Goal: Information Seeking & Learning: Learn about a topic

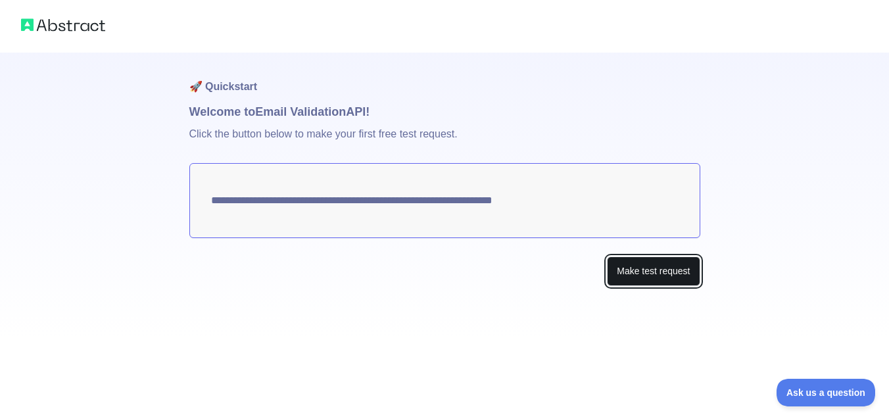
click at [631, 270] on button "Make test request" at bounding box center [653, 271] width 93 height 30
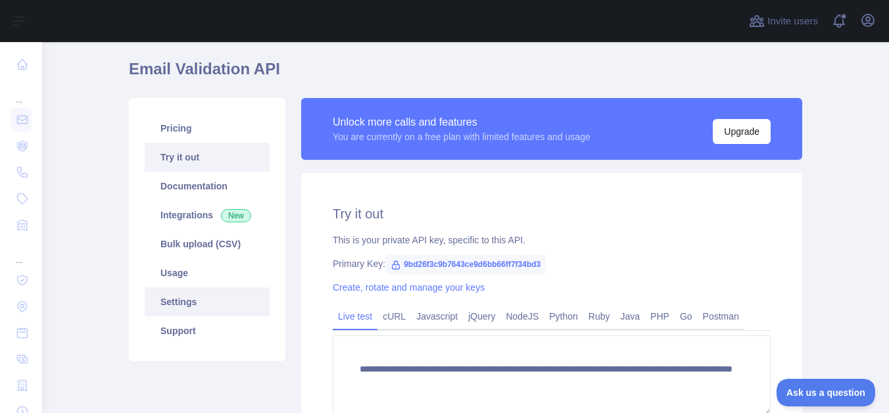
scroll to position [37, 0]
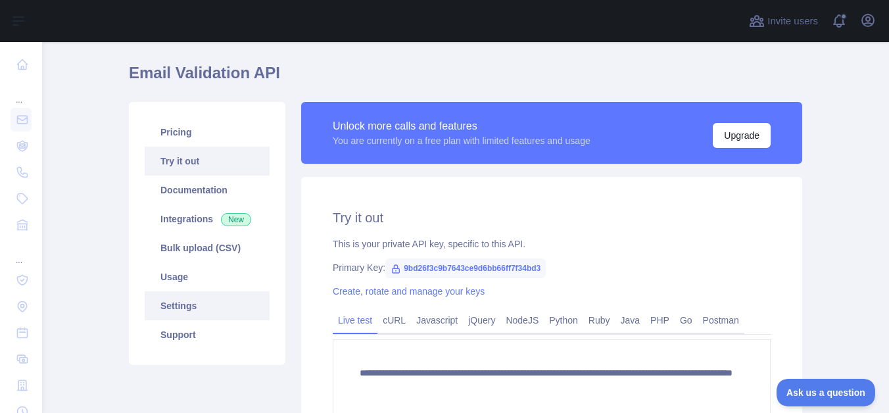
click at [186, 303] on link "Settings" at bounding box center [207, 305] width 125 height 29
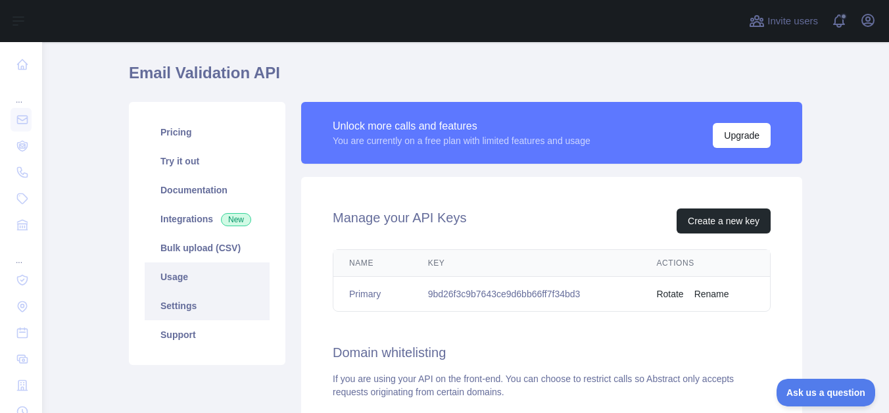
click at [186, 275] on link "Usage" at bounding box center [207, 276] width 125 height 29
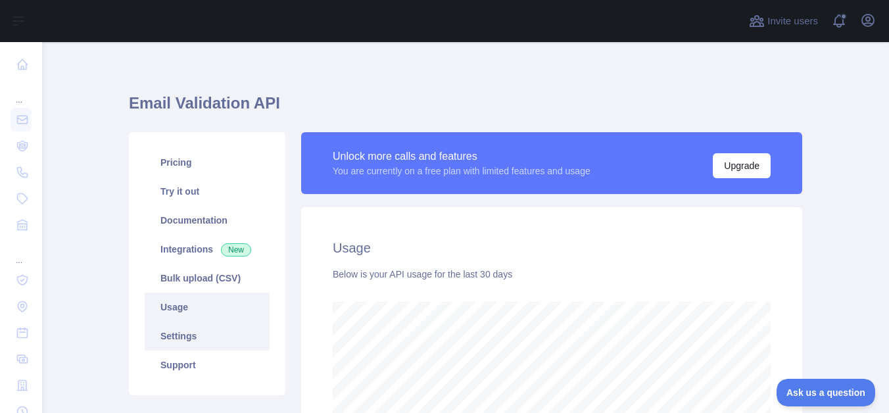
scroll to position [5, 0]
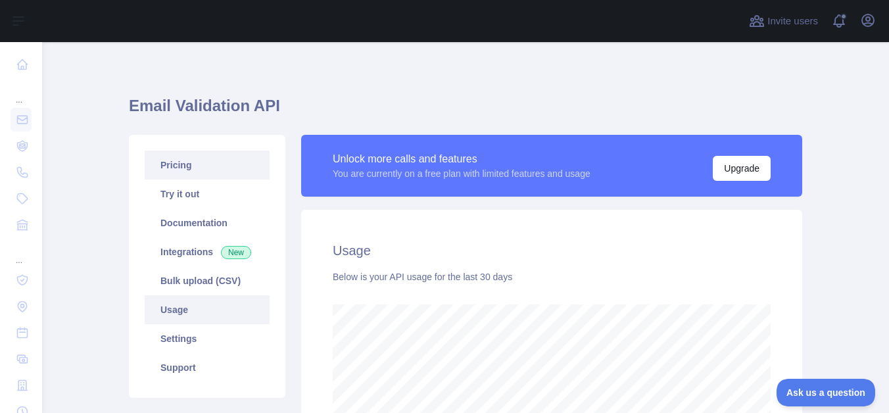
click at [185, 160] on link "Pricing" at bounding box center [207, 165] width 125 height 29
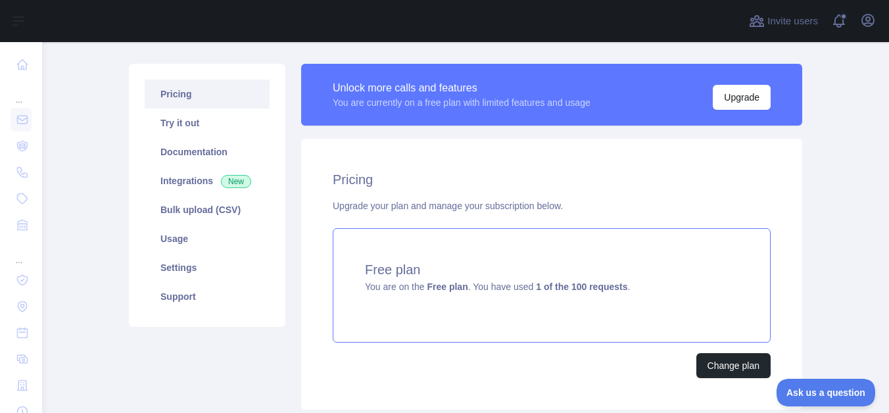
scroll to position [53, 0]
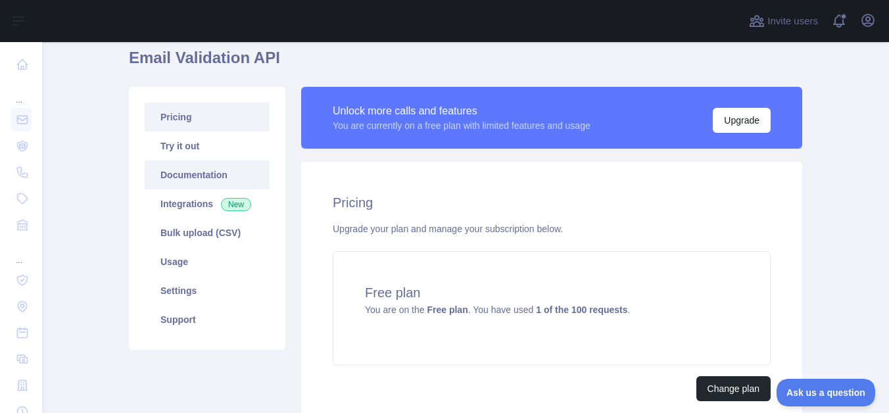
click at [191, 167] on link "Documentation" at bounding box center [207, 174] width 125 height 29
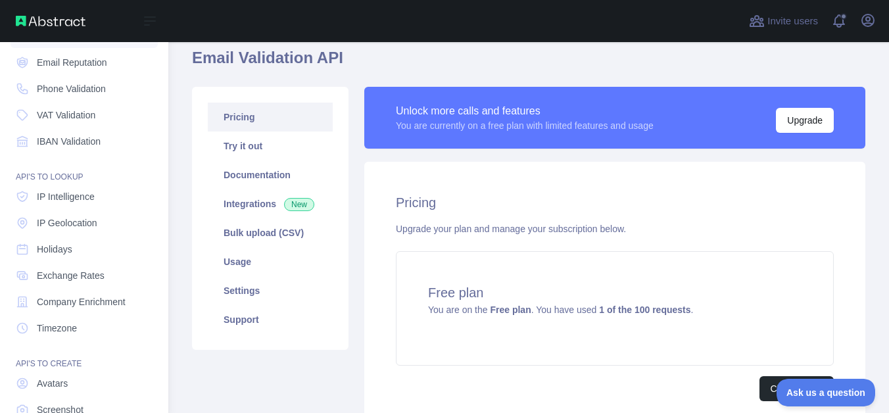
scroll to position [0, 0]
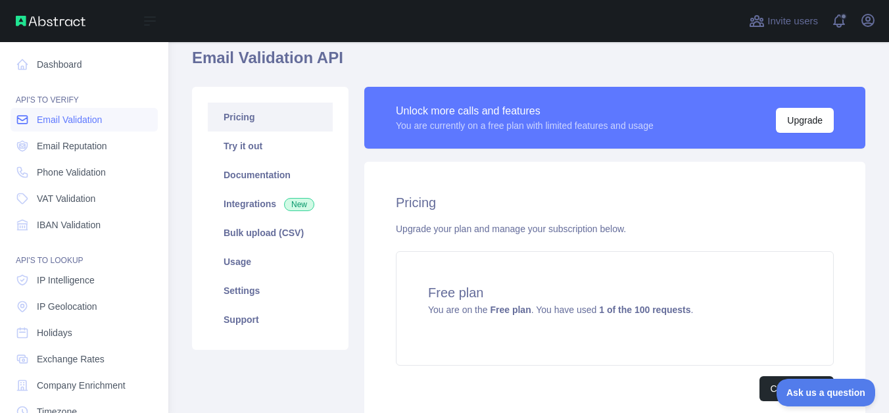
click at [90, 120] on span "Email Validation" at bounding box center [69, 119] width 65 height 13
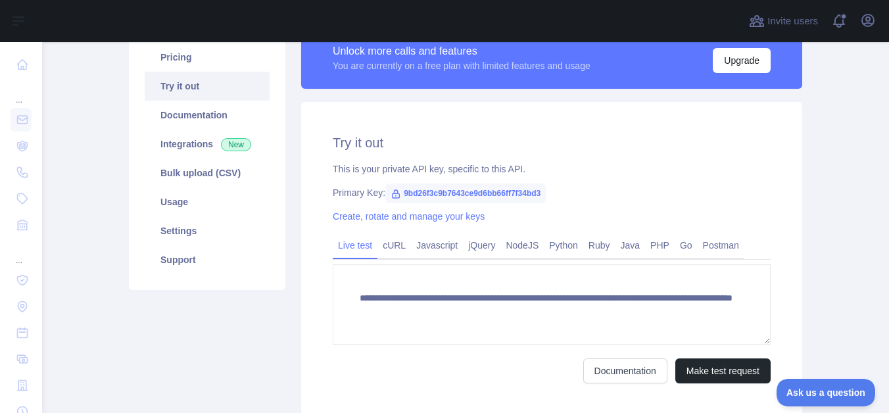
scroll to position [116, 0]
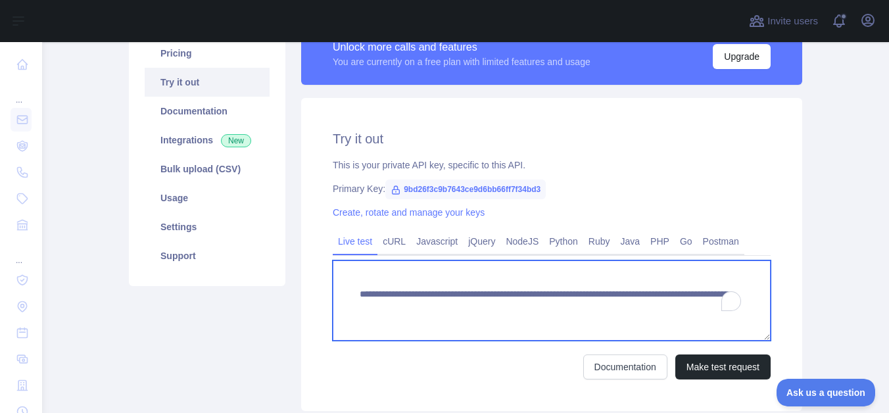
drag, startPoint x: 359, startPoint y: 294, endPoint x: 714, endPoint y: 311, distance: 355.4
click at [714, 311] on textarea "**********" at bounding box center [552, 300] width 438 height 80
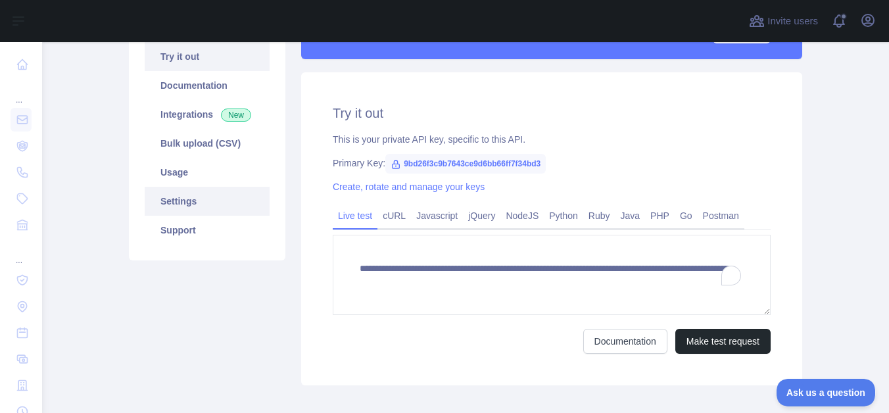
scroll to position [143, 0]
click at [698, 210] on link "Go" at bounding box center [686, 214] width 23 height 21
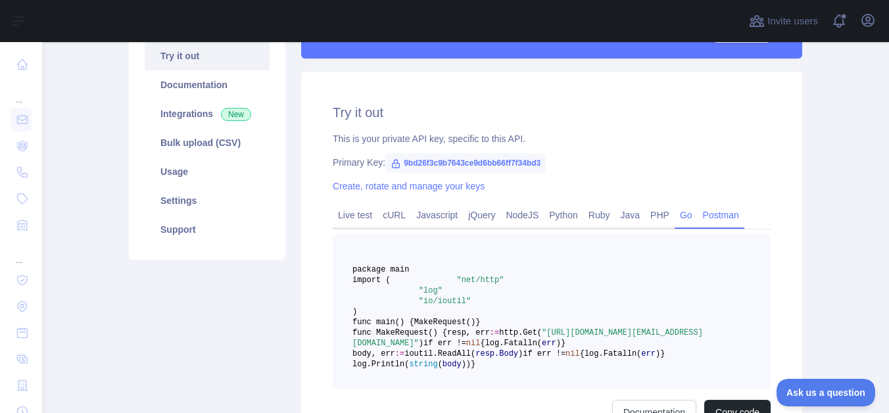
click at [723, 211] on link "Postman" at bounding box center [721, 214] width 47 height 21
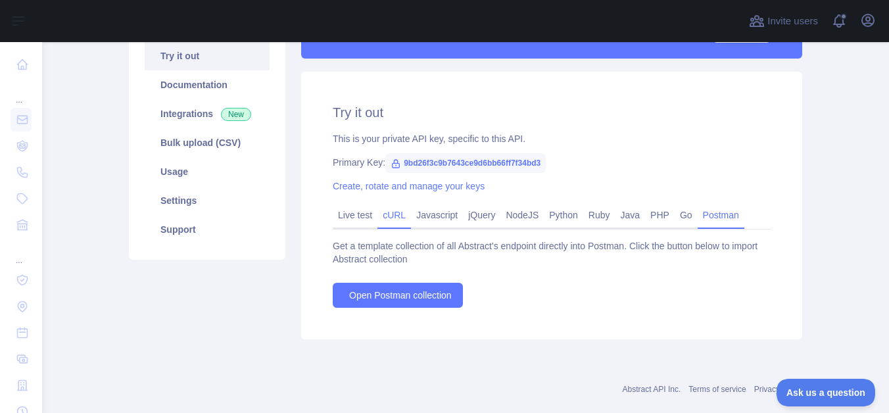
click at [406, 217] on link "cURL" at bounding box center [394, 214] width 34 height 21
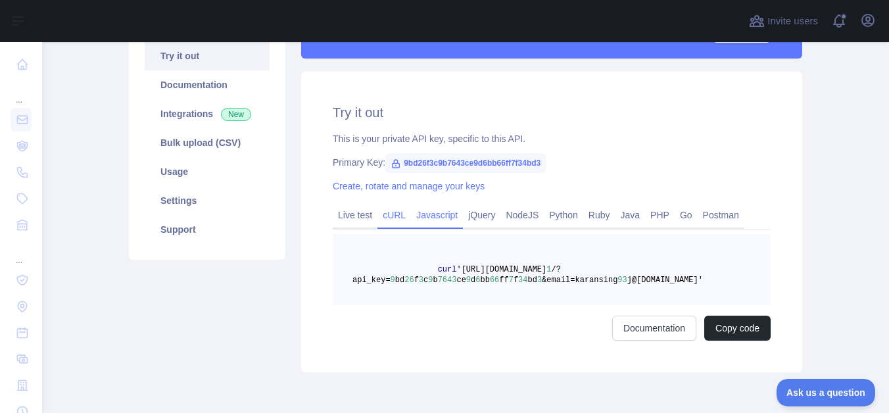
click at [441, 212] on link "Javascript" at bounding box center [437, 214] width 52 height 21
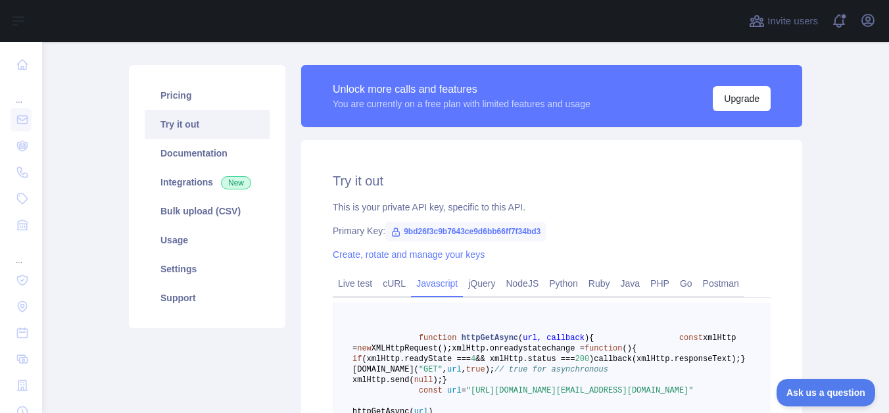
scroll to position [0, 0]
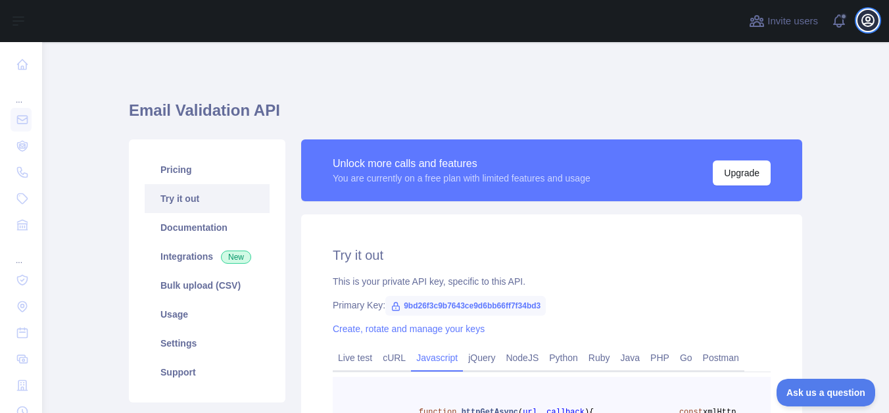
click at [865, 21] on icon "button" at bounding box center [868, 20] width 16 height 16
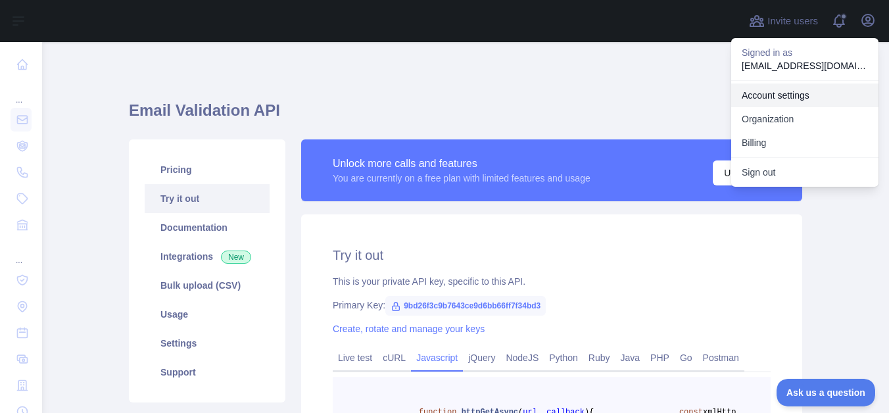
click at [788, 93] on link "Account settings" at bounding box center [804, 95] width 147 height 24
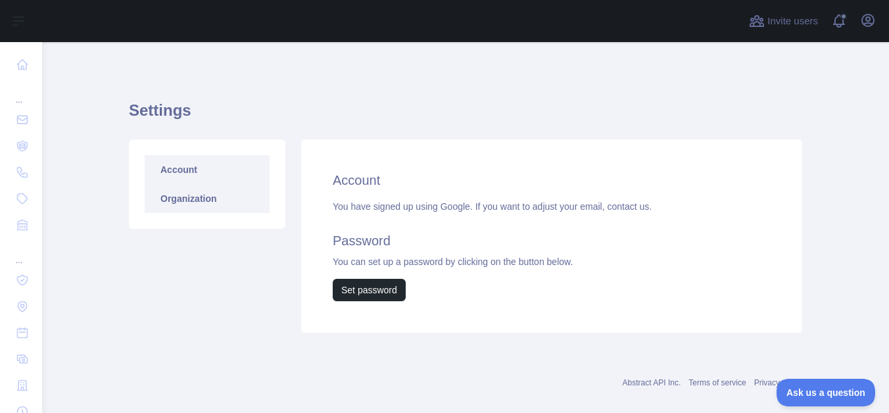
click at [221, 205] on link "Organization" at bounding box center [207, 198] width 125 height 29
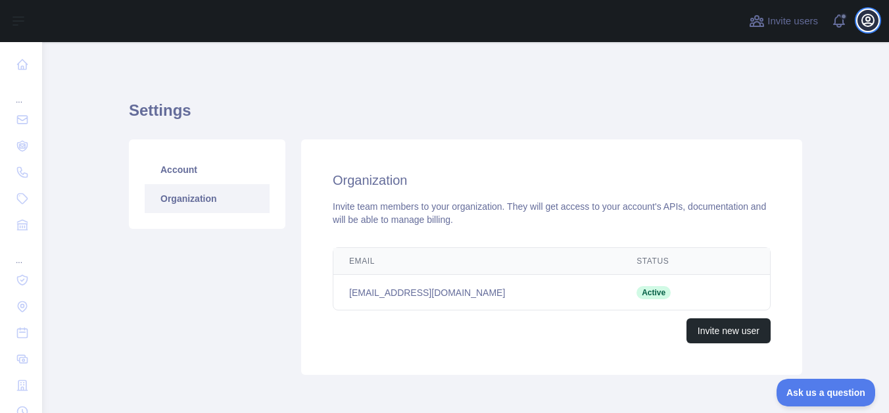
click at [866, 24] on icon "button" at bounding box center [868, 20] width 16 height 16
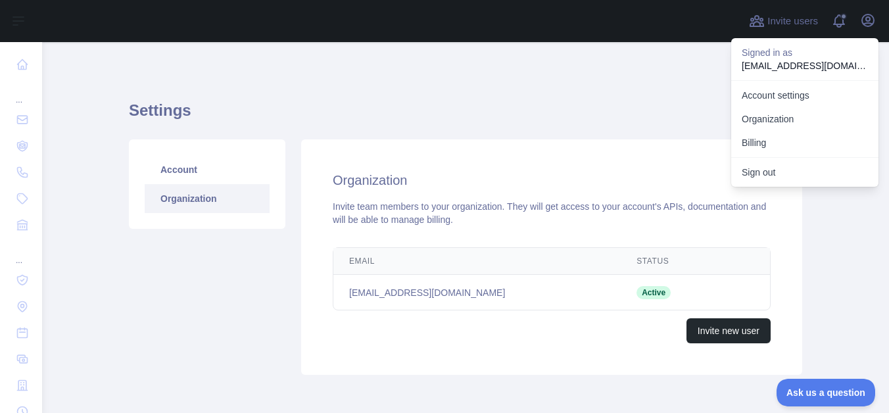
click at [294, 114] on h1 "Settings" at bounding box center [465, 116] width 673 height 32
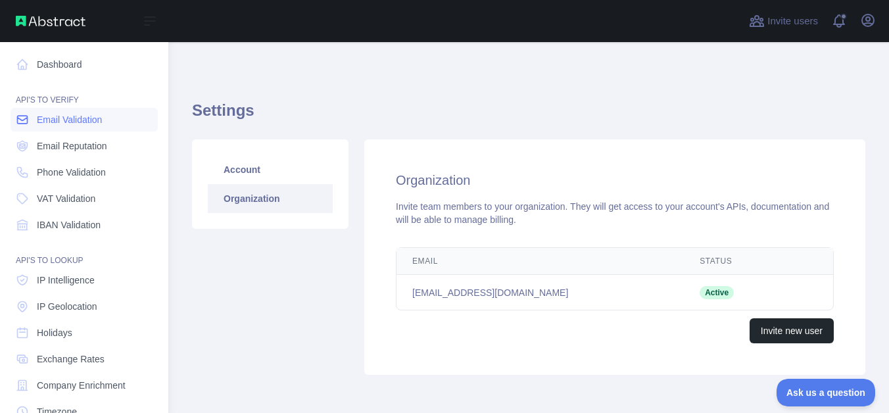
click at [28, 117] on icon at bounding box center [22, 119] width 13 height 13
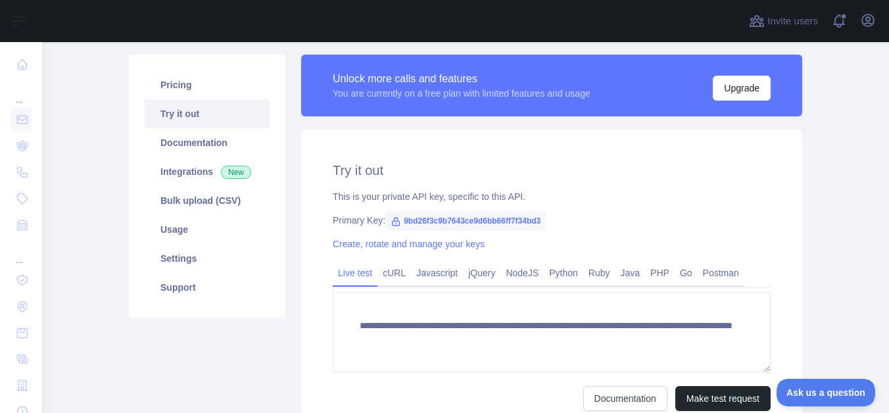
scroll to position [15, 0]
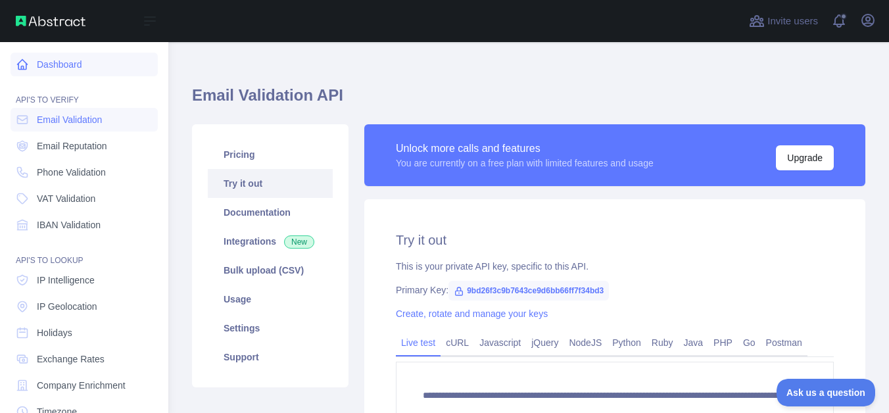
click at [53, 60] on link "Dashboard" at bounding box center [84, 65] width 147 height 24
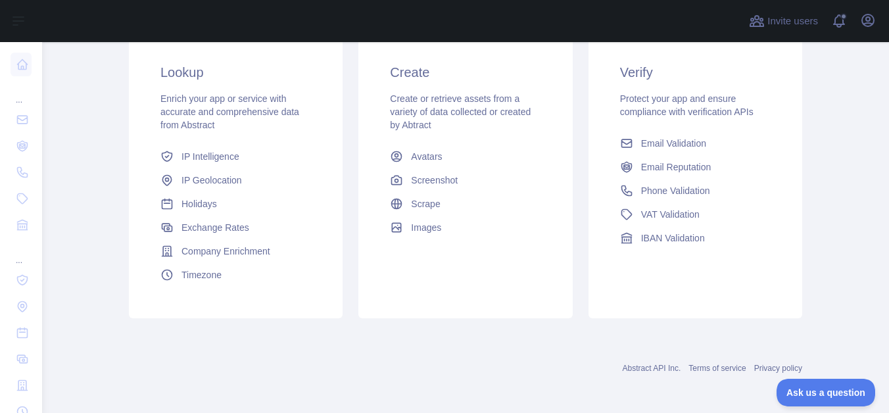
scroll to position [242, 0]
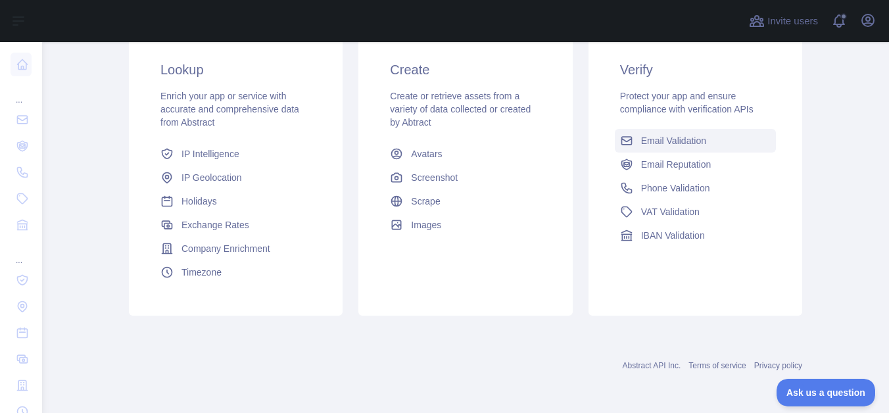
click at [670, 136] on span "Email Validation" at bounding box center [673, 140] width 65 height 13
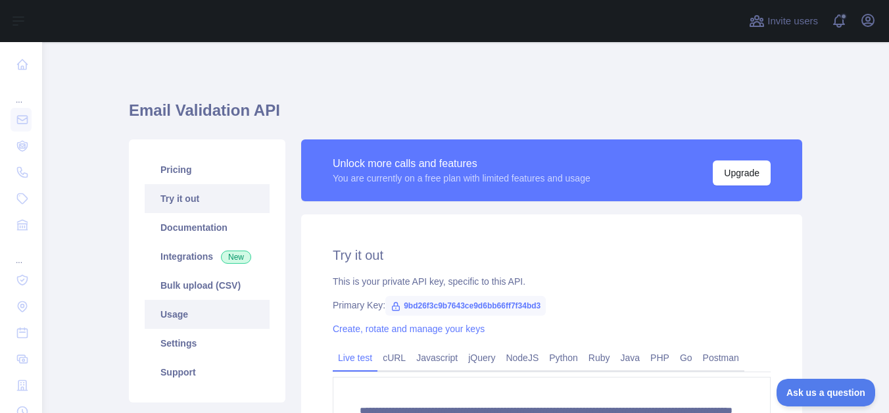
click at [188, 320] on link "Usage" at bounding box center [207, 314] width 125 height 29
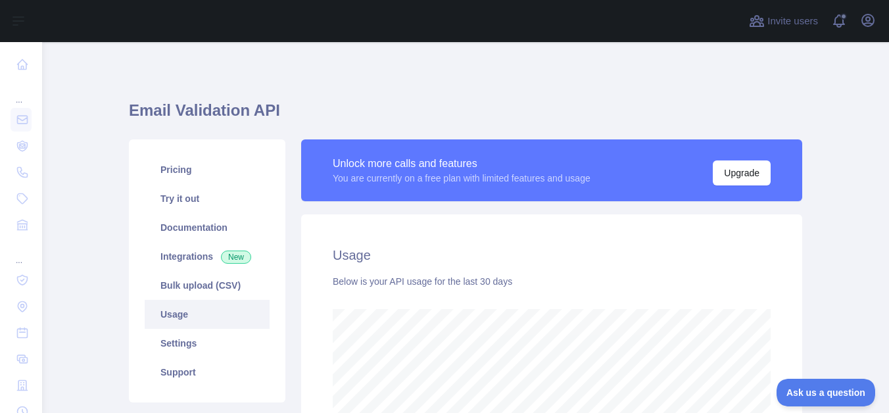
scroll to position [371, 847]
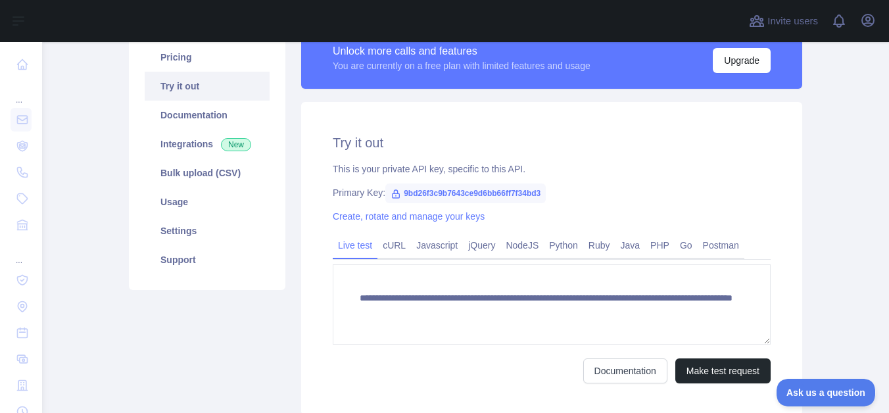
scroll to position [70, 0]
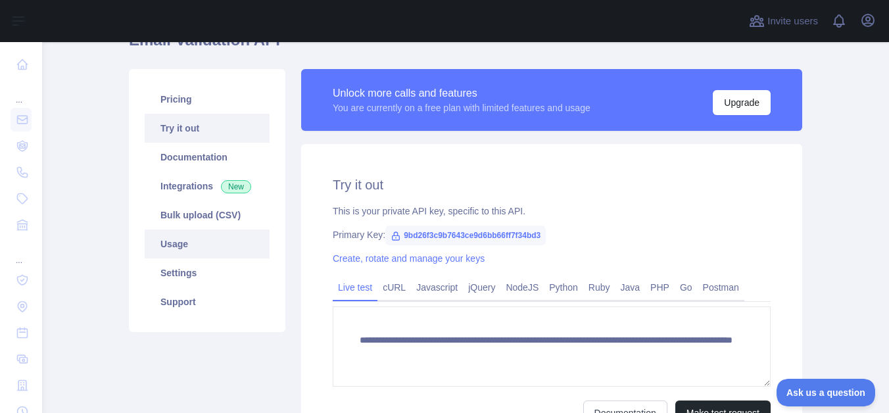
click at [176, 243] on link "Usage" at bounding box center [207, 243] width 125 height 29
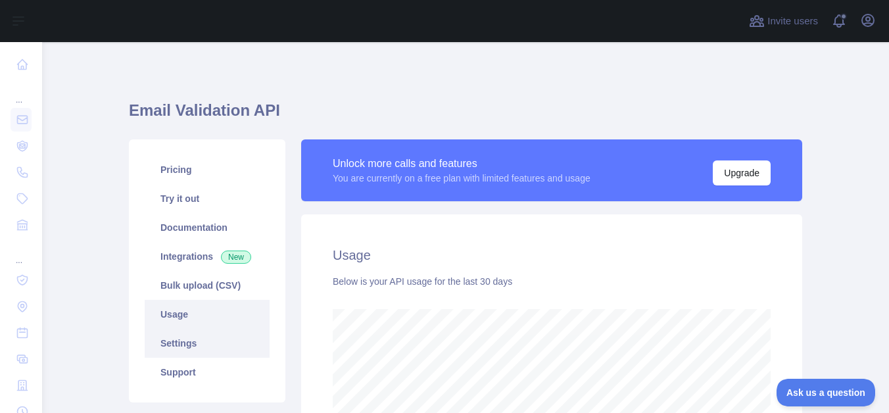
click at [185, 341] on link "Settings" at bounding box center [207, 343] width 125 height 29
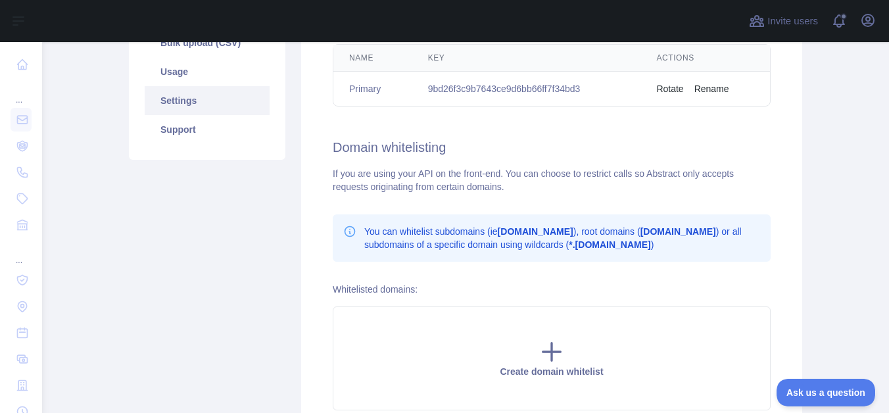
scroll to position [181, 0]
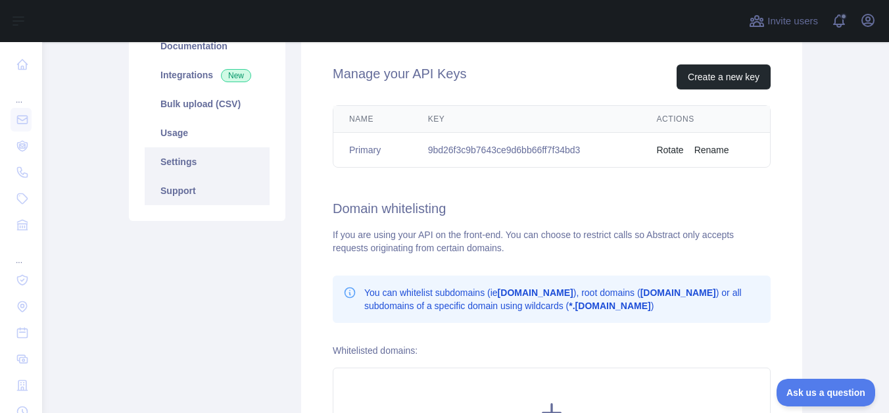
click at [174, 192] on link "Support" at bounding box center [207, 190] width 125 height 29
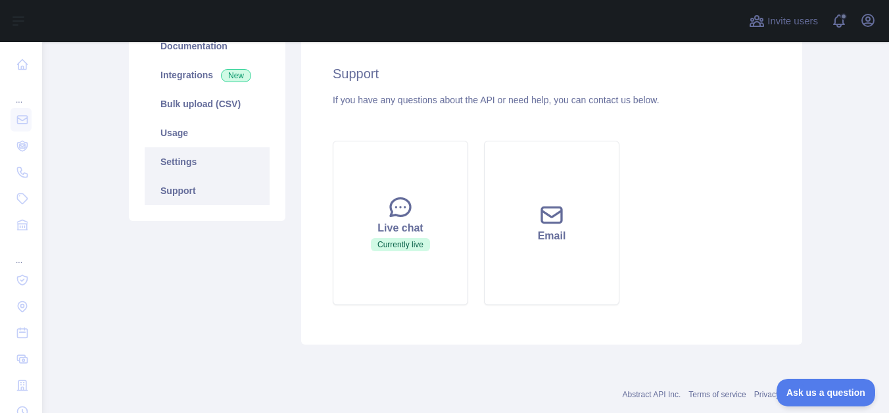
click at [182, 153] on link "Settings" at bounding box center [207, 161] width 125 height 29
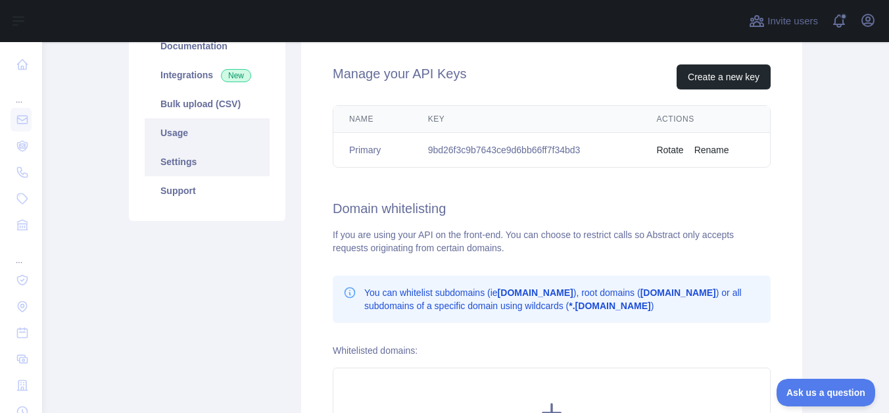
click at [181, 131] on link "Usage" at bounding box center [207, 132] width 125 height 29
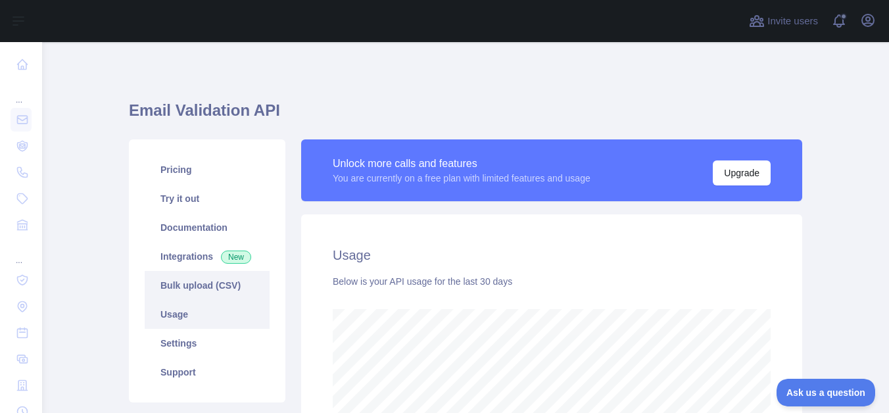
click at [189, 283] on link "Bulk upload (CSV)" at bounding box center [207, 285] width 125 height 29
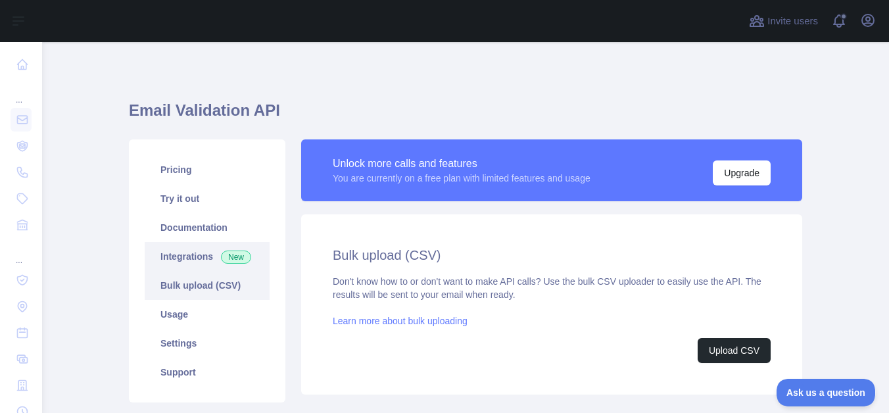
click at [197, 260] on link "Integrations New" at bounding box center [207, 256] width 125 height 29
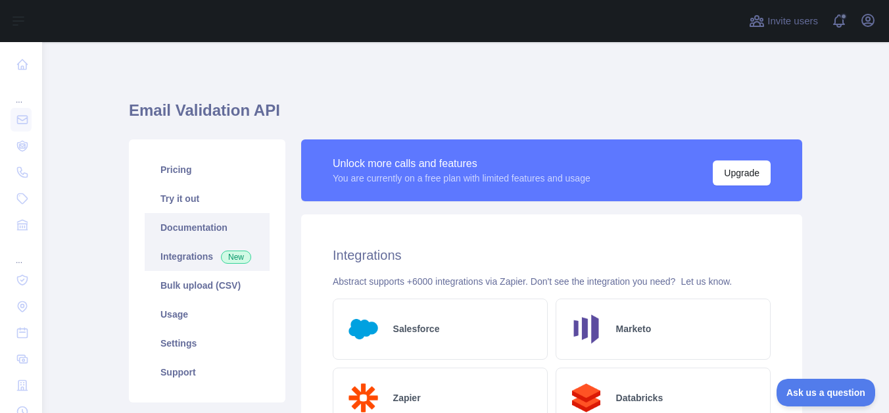
click at [212, 219] on link "Documentation" at bounding box center [207, 227] width 125 height 29
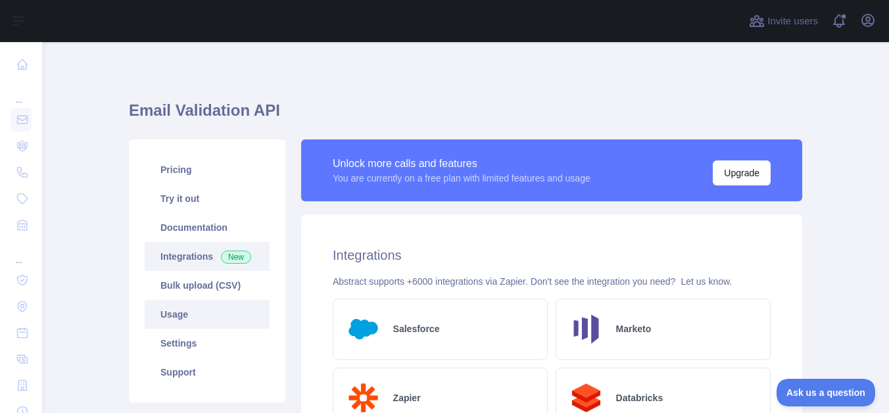
click at [179, 310] on link "Usage" at bounding box center [207, 314] width 125 height 29
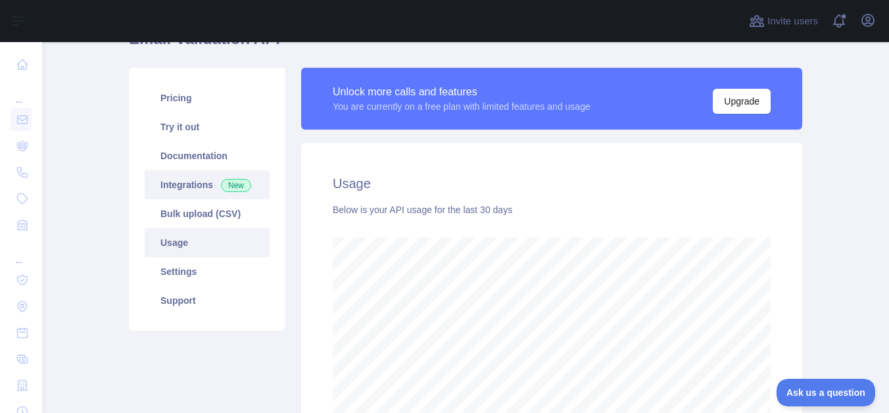
scroll to position [76, 0]
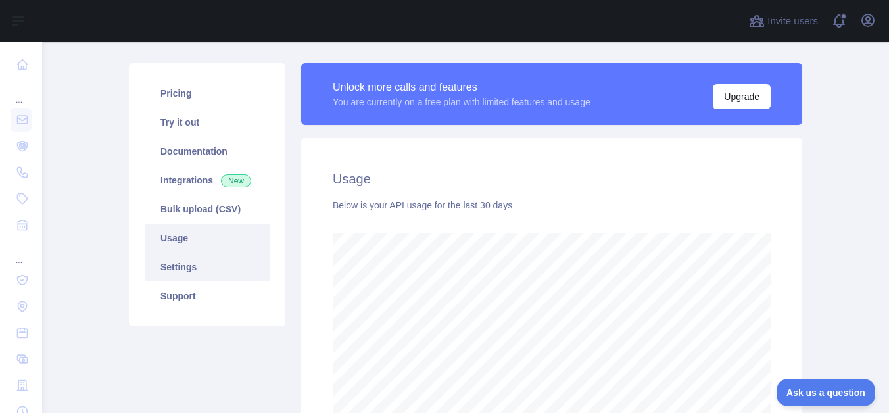
click at [203, 264] on link "Settings" at bounding box center [207, 266] width 125 height 29
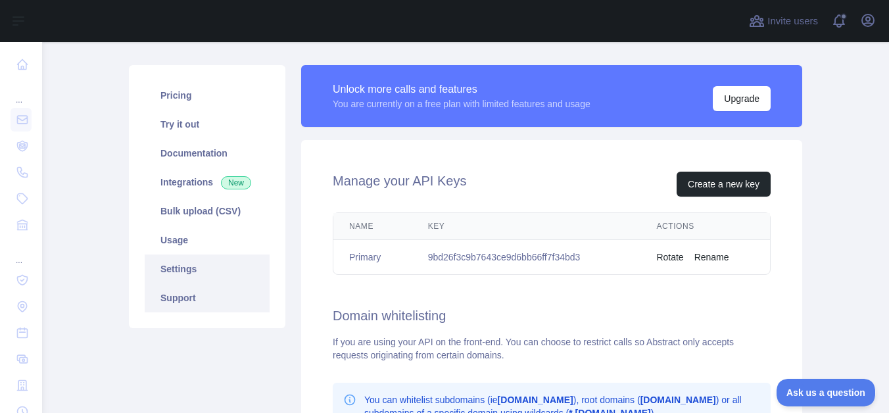
scroll to position [10, 0]
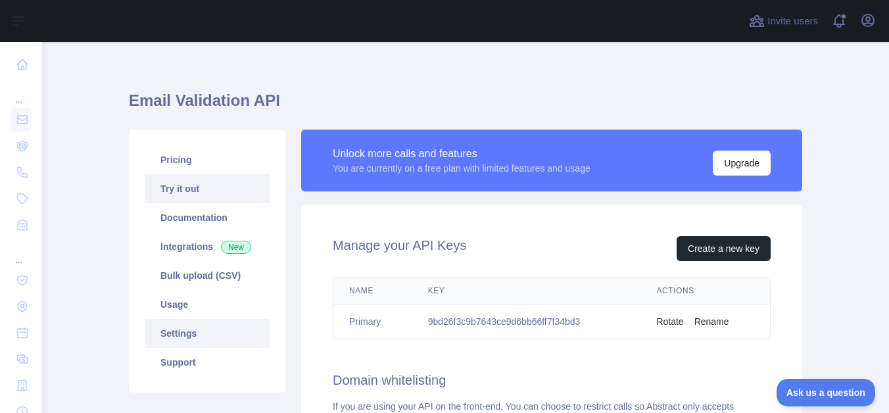
click at [187, 184] on link "Try it out" at bounding box center [207, 188] width 125 height 29
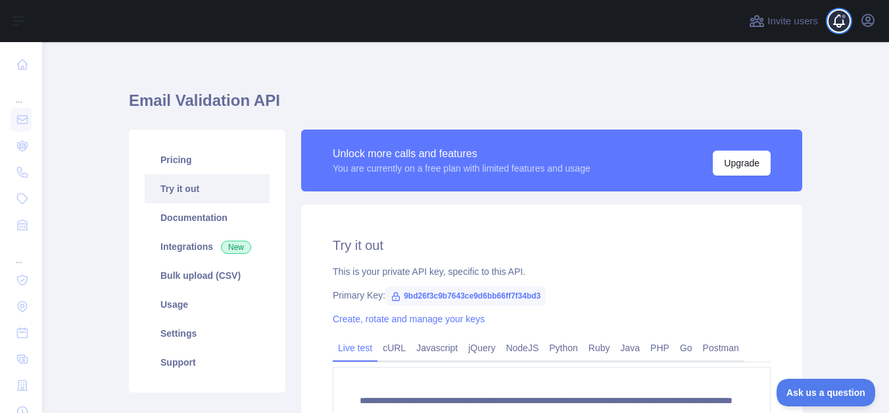
click at [841, 15] on span at bounding box center [843, 16] width 7 height 7
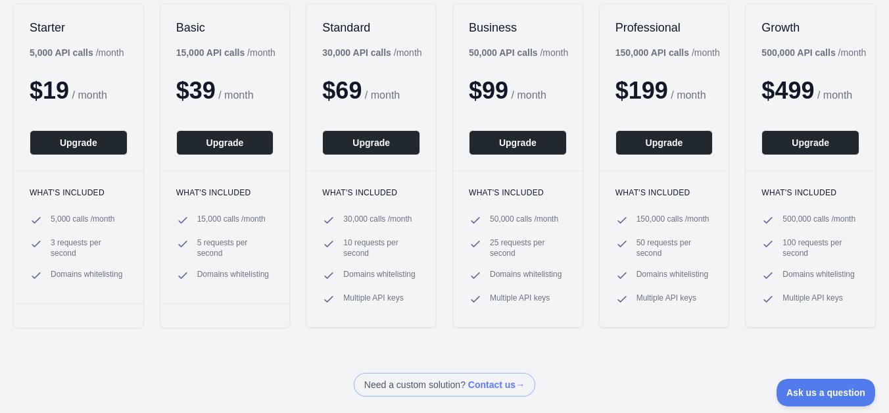
scroll to position [9, 0]
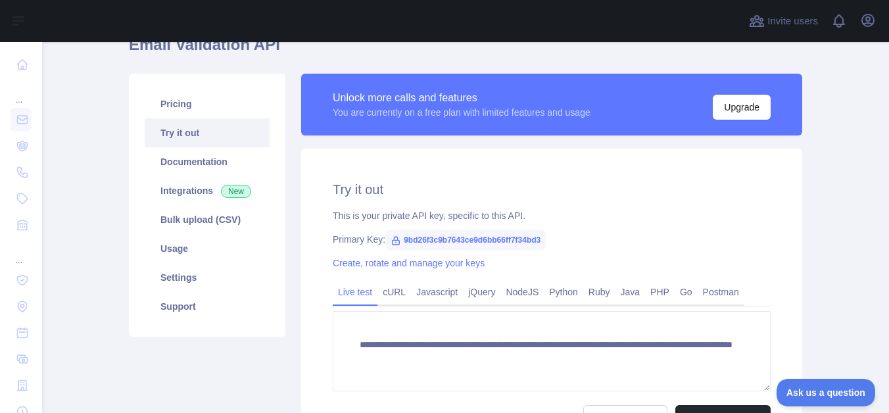
scroll to position [66, 0]
click at [204, 163] on link "Documentation" at bounding box center [207, 161] width 125 height 29
click at [206, 250] on link "Usage" at bounding box center [207, 247] width 125 height 29
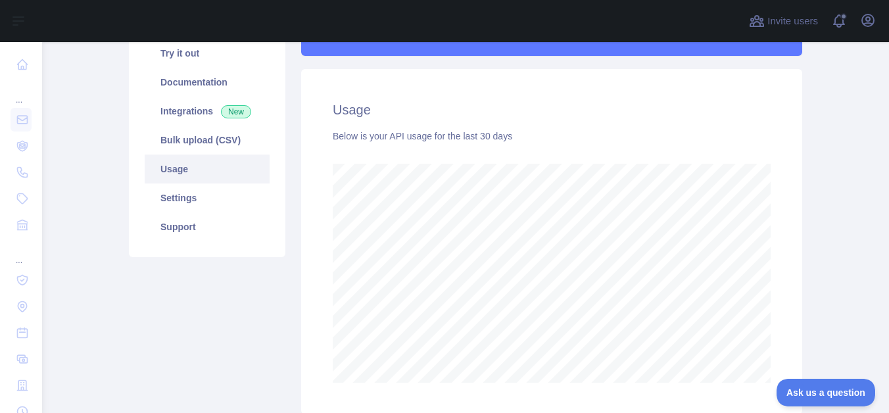
scroll to position [25, 0]
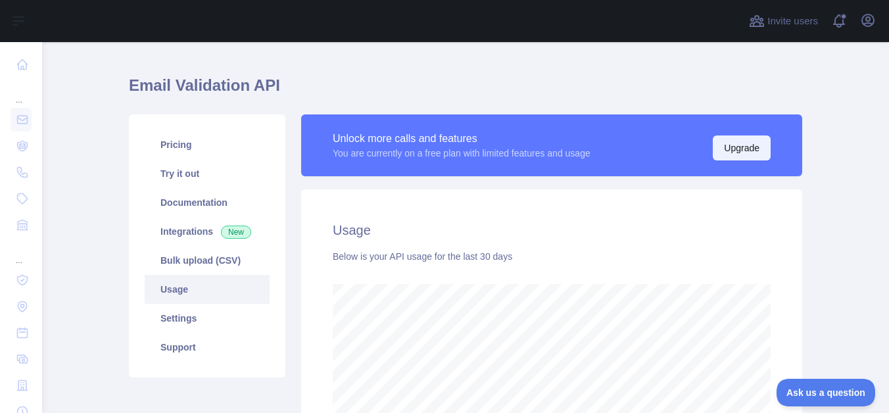
click at [719, 145] on button "Upgrade" at bounding box center [742, 147] width 58 height 25
